Goal: Task Accomplishment & Management: Manage account settings

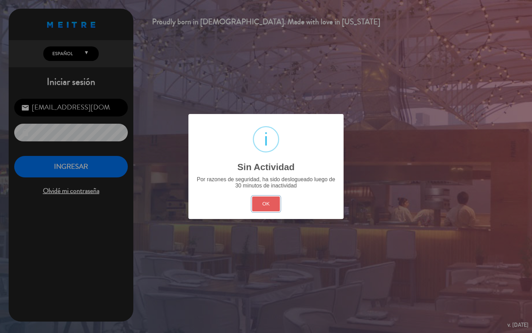
click at [265, 206] on button "OK" at bounding box center [266, 203] width 28 height 15
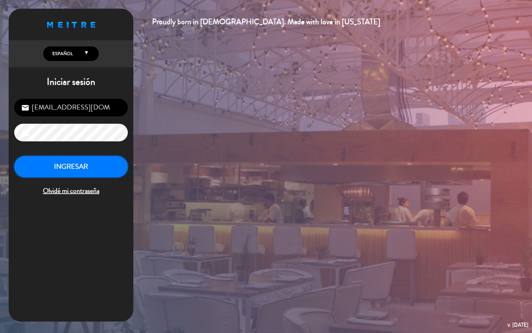
click at [54, 162] on button "INGRESAR" at bounding box center [70, 167] width 113 height 22
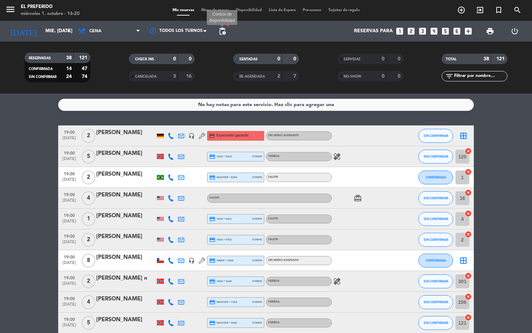
click at [225, 34] on span "pending_actions" at bounding box center [222, 31] width 8 height 8
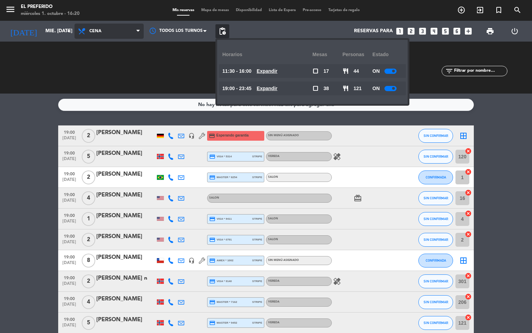
click at [89, 25] on span "Cena" at bounding box center [108, 31] width 69 height 15
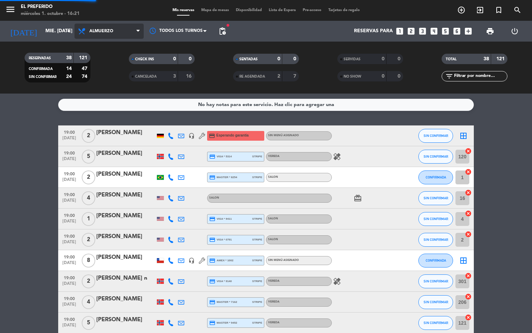
click at [105, 61] on div "menu El Preferido miércoles 1. octubre - 16:21 Mis reservas Mapa de mesas Dispo…" at bounding box center [266, 46] width 532 height 93
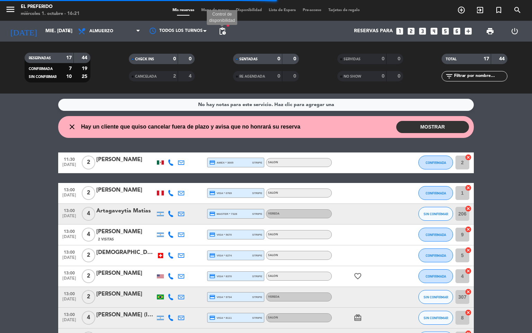
click at [224, 32] on span "pending_actions" at bounding box center [222, 31] width 8 height 8
